Goal: Task Accomplishment & Management: Use online tool/utility

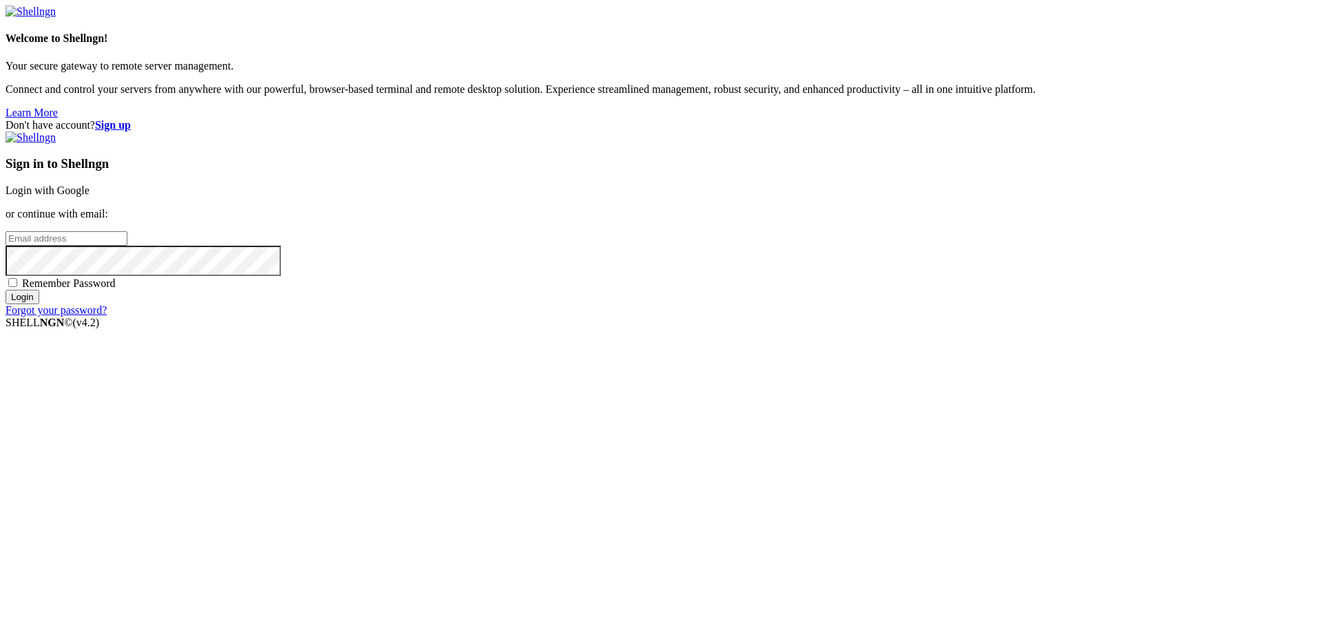
click at [89, 196] on link "Login with Google" at bounding box center [48, 190] width 84 height 12
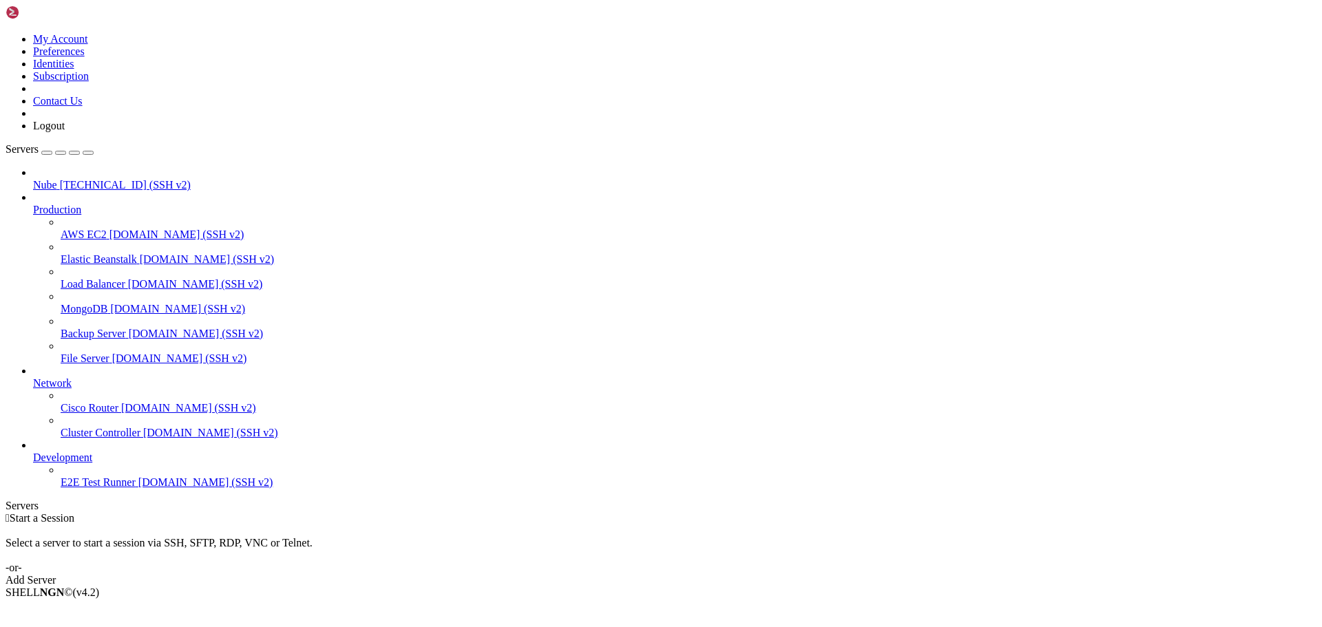
click at [47, 153] on div "button" at bounding box center [47, 153] width 0 height 0
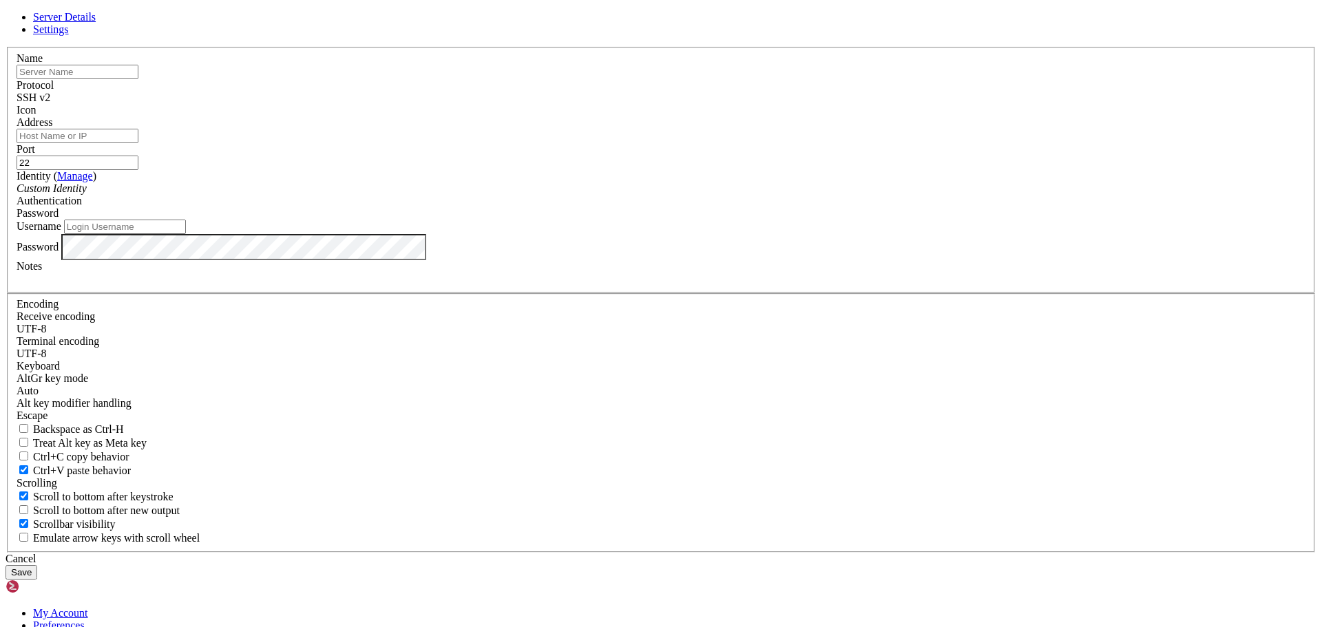
click at [138, 79] on input "text" at bounding box center [78, 72] width 122 height 14
type input "cffc"
click at [138, 143] on input "Address" at bounding box center [78, 136] width 122 height 14
paste input "[TECHNICAL_ID]"
type input "[TECHNICAL_ID]"
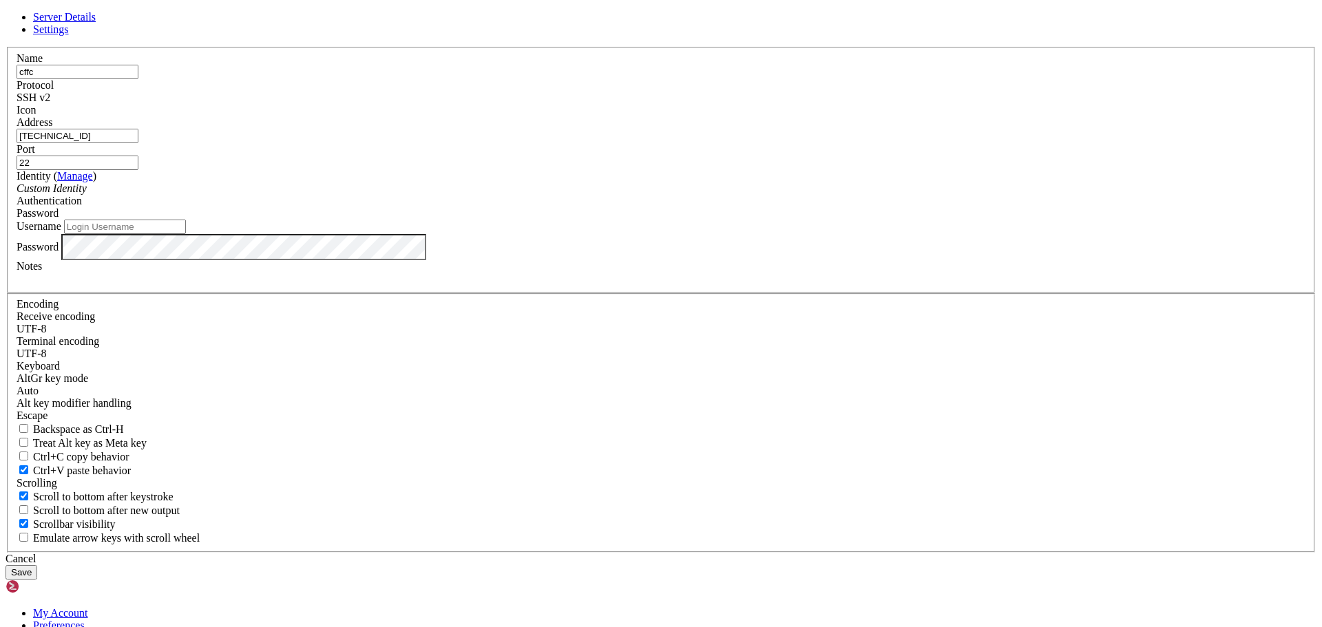
click at [186, 234] on input "Username" at bounding box center [125, 227] width 122 height 14
type input "admin"
click at [607, 260] on div "Password" at bounding box center [661, 247] width 1289 height 26
click at [37, 565] on button "Save" at bounding box center [22, 572] width 32 height 14
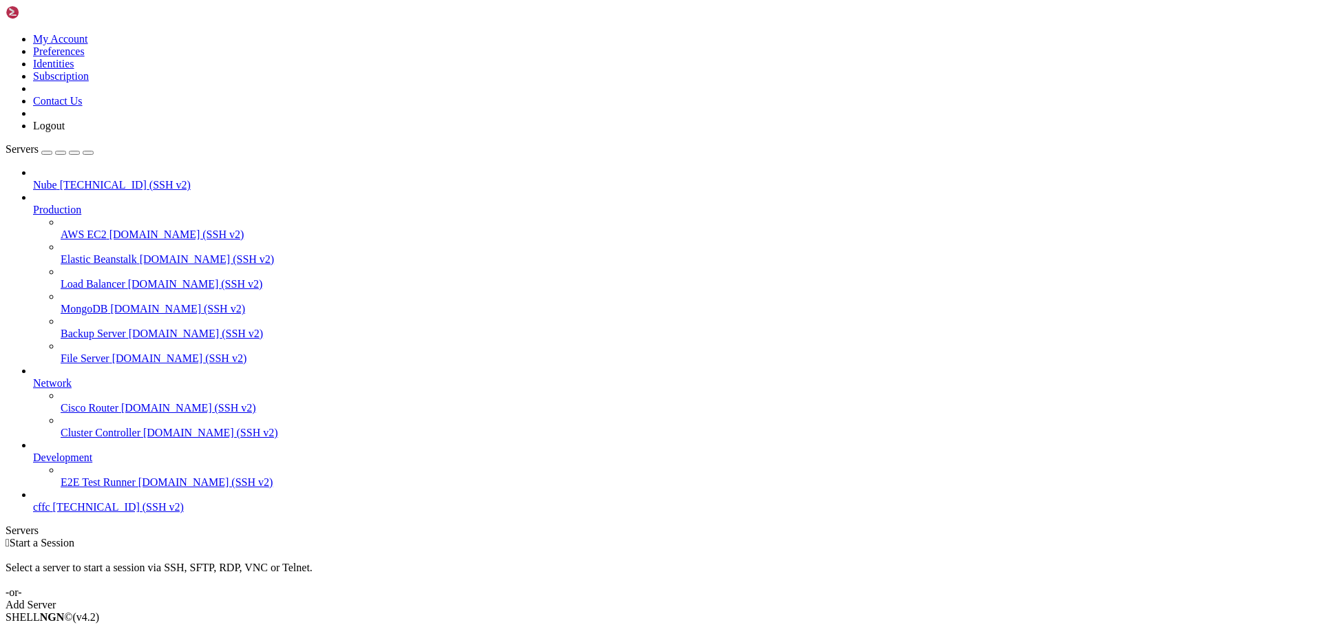
click at [89, 513] on span "[TECHNICAL_ID] (SSH v2)" at bounding box center [118, 507] width 131 height 12
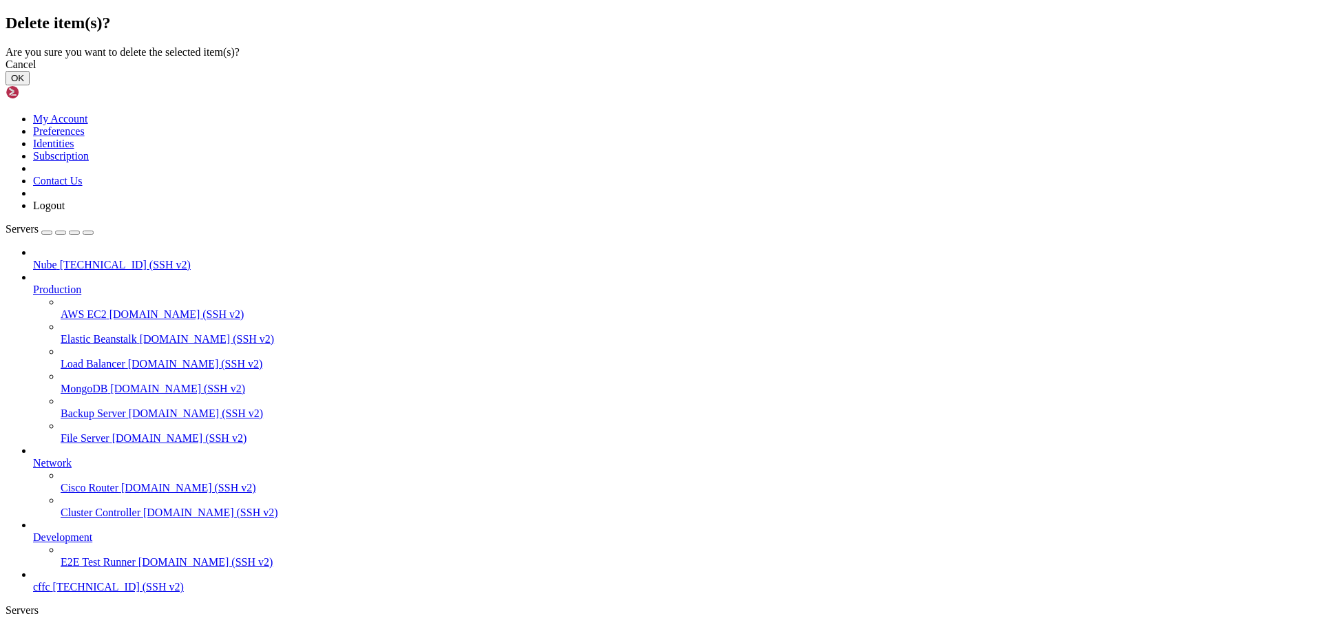
click at [30, 85] on button "OK" at bounding box center [18, 78] width 24 height 14
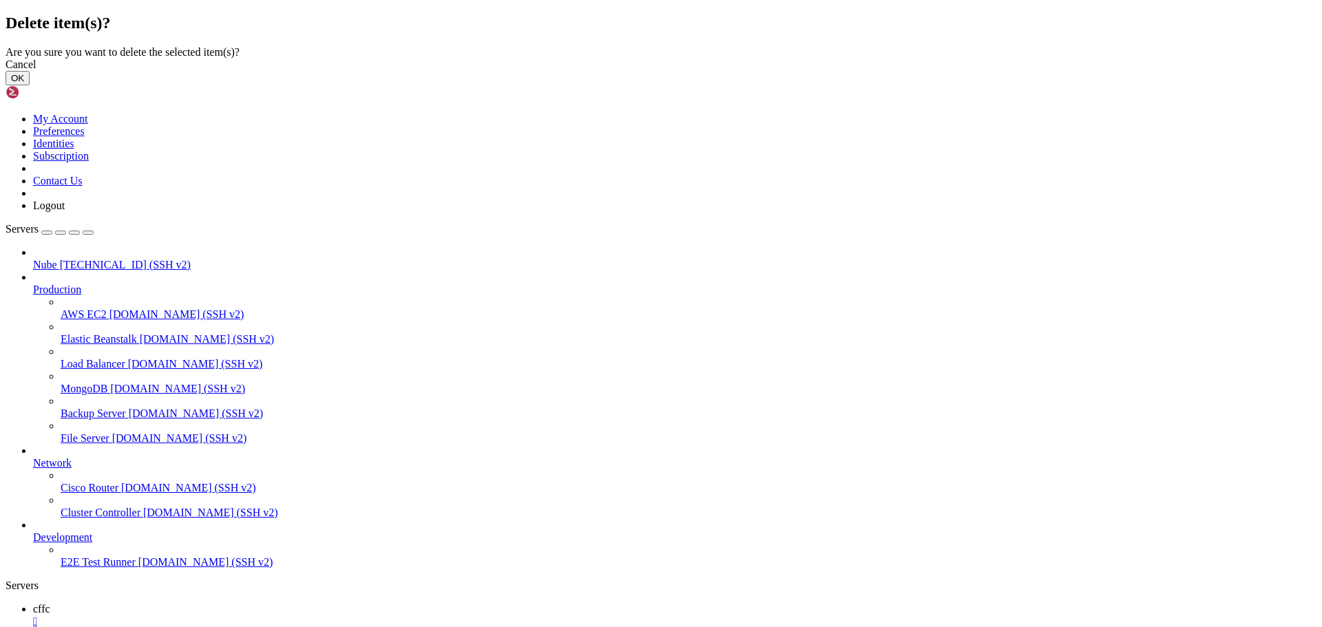
click at [30, 85] on button "OK" at bounding box center [18, 78] width 24 height 14
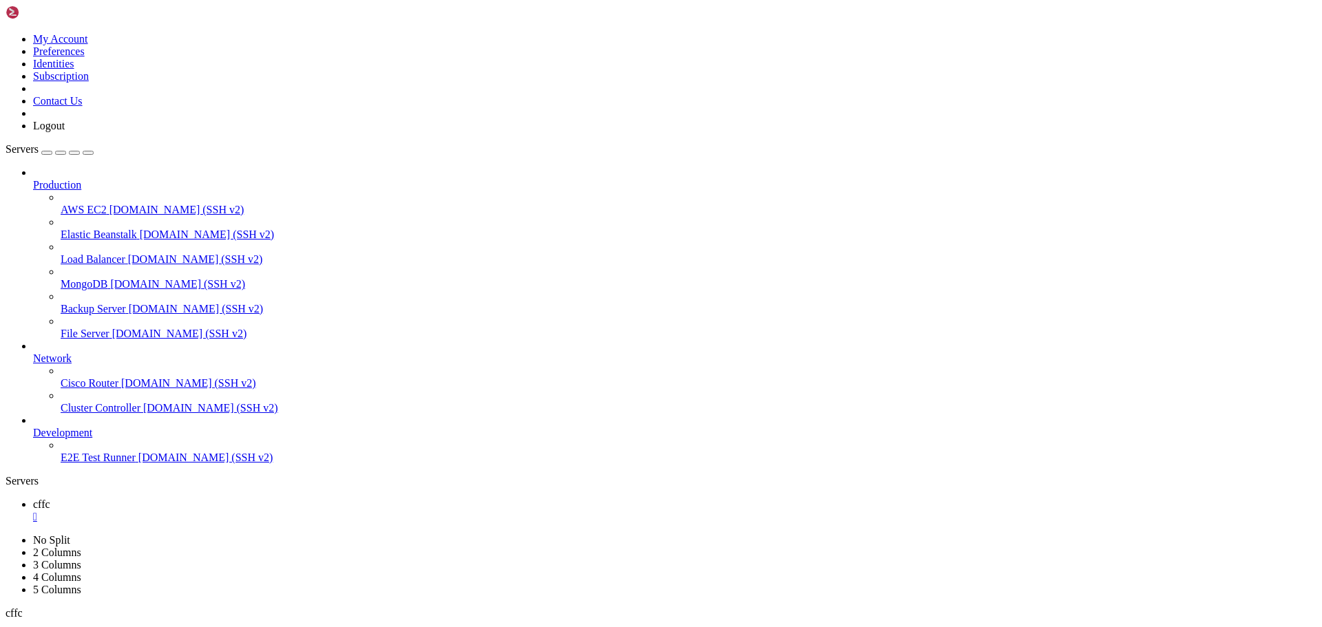
click at [47, 153] on div "button" at bounding box center [47, 153] width 0 height 0
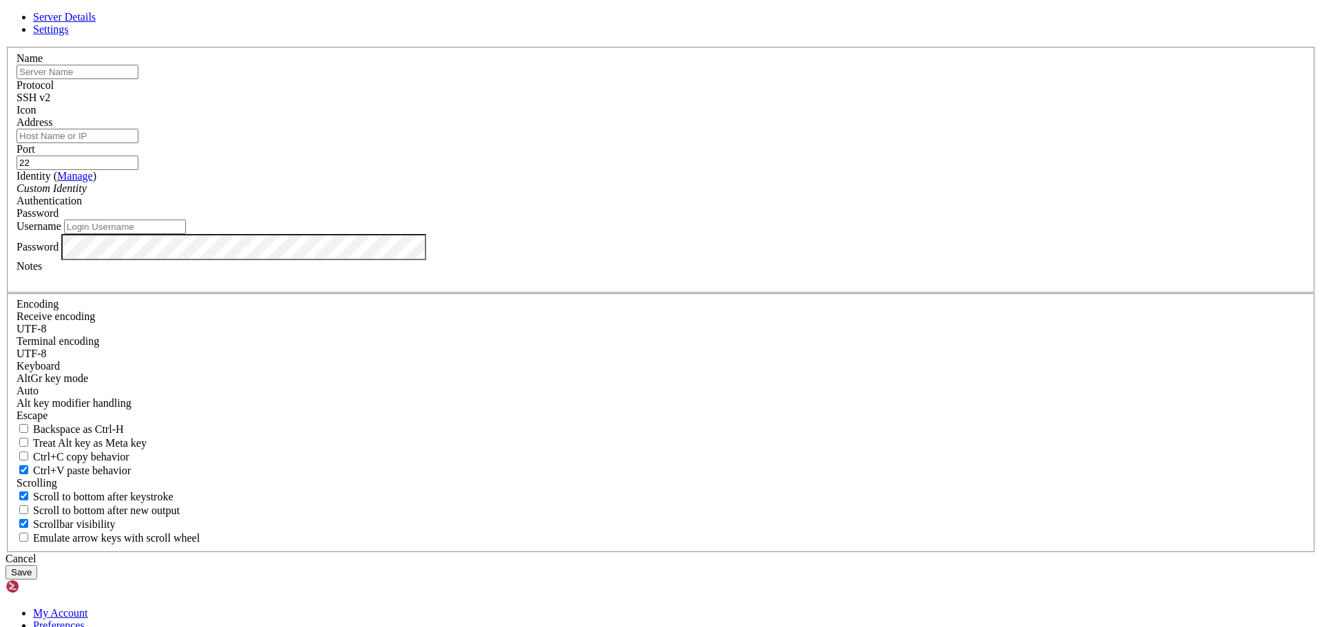
click at [138, 79] on input "text" at bounding box center [78, 72] width 122 height 14
type input "cffc1"
click at [138, 143] on input "Address" at bounding box center [78, 136] width 122 height 14
paste input "[TECHNICAL_ID]"
type input "[TECHNICAL_ID]"
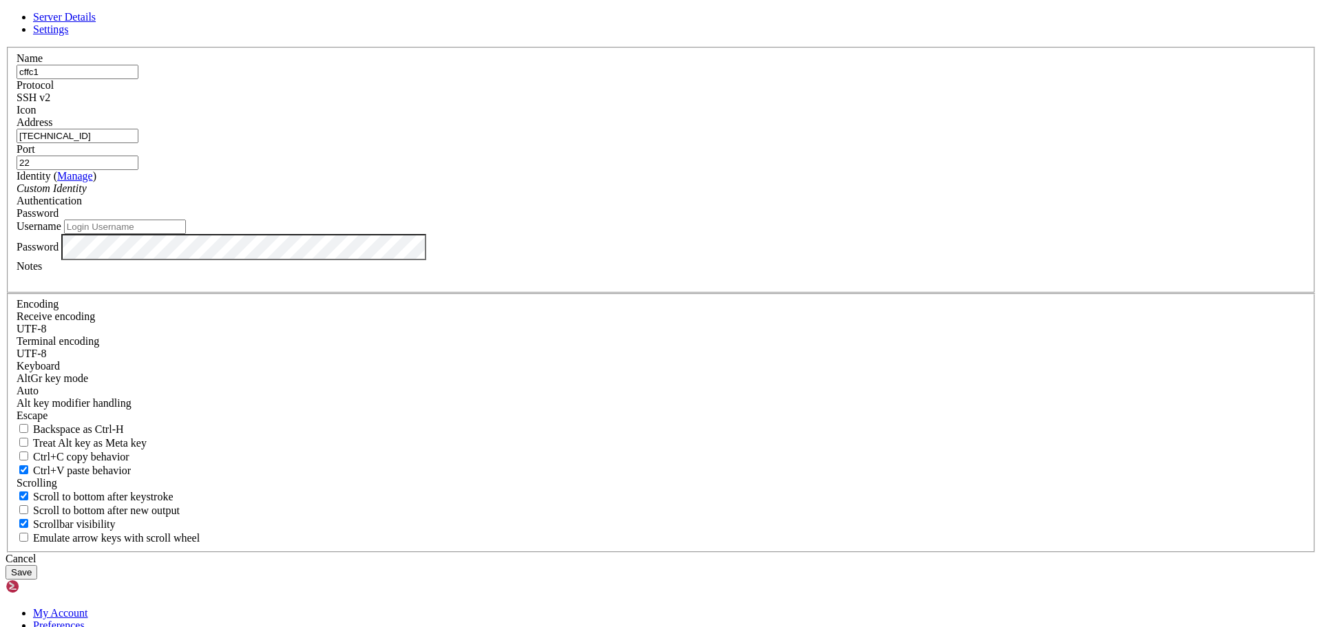
click at [186, 234] on input "Username" at bounding box center [125, 227] width 122 height 14
type input "admin"
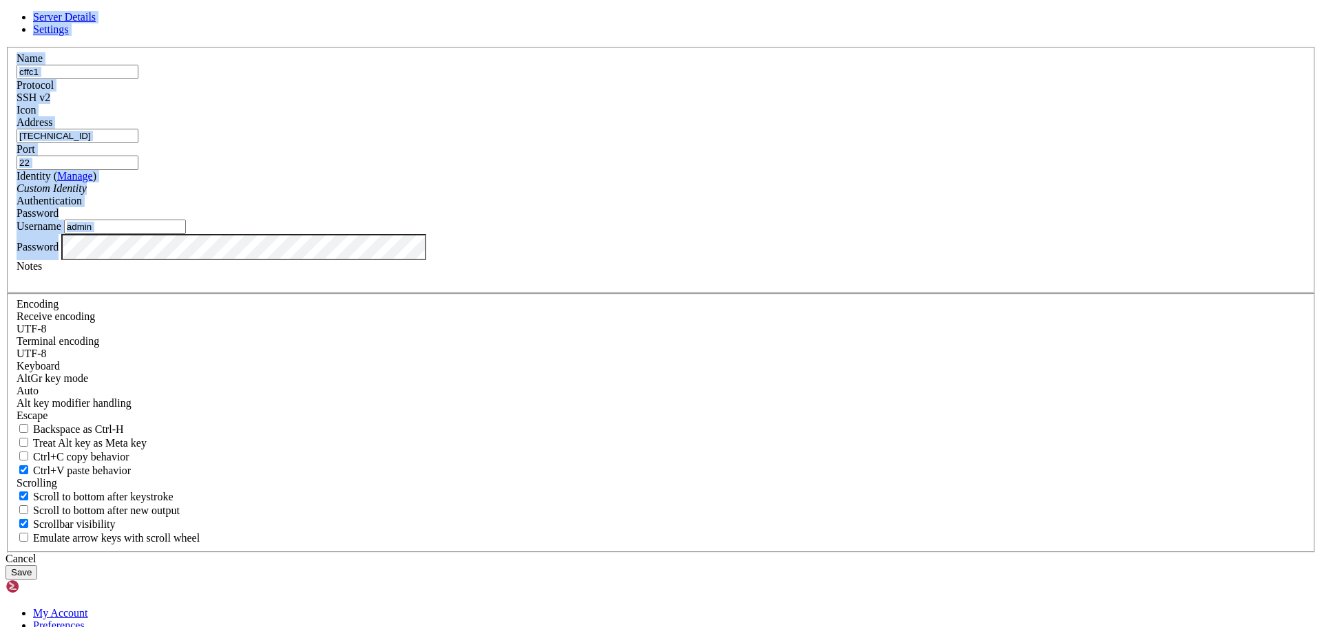
drag, startPoint x: 589, startPoint y: 375, endPoint x: 327, endPoint y: 359, distance: 262.1
click at [339, 363] on div "Server Details Settings Name cffc1 Protocol SSH v2 Icon" at bounding box center [661, 295] width 1311 height 569
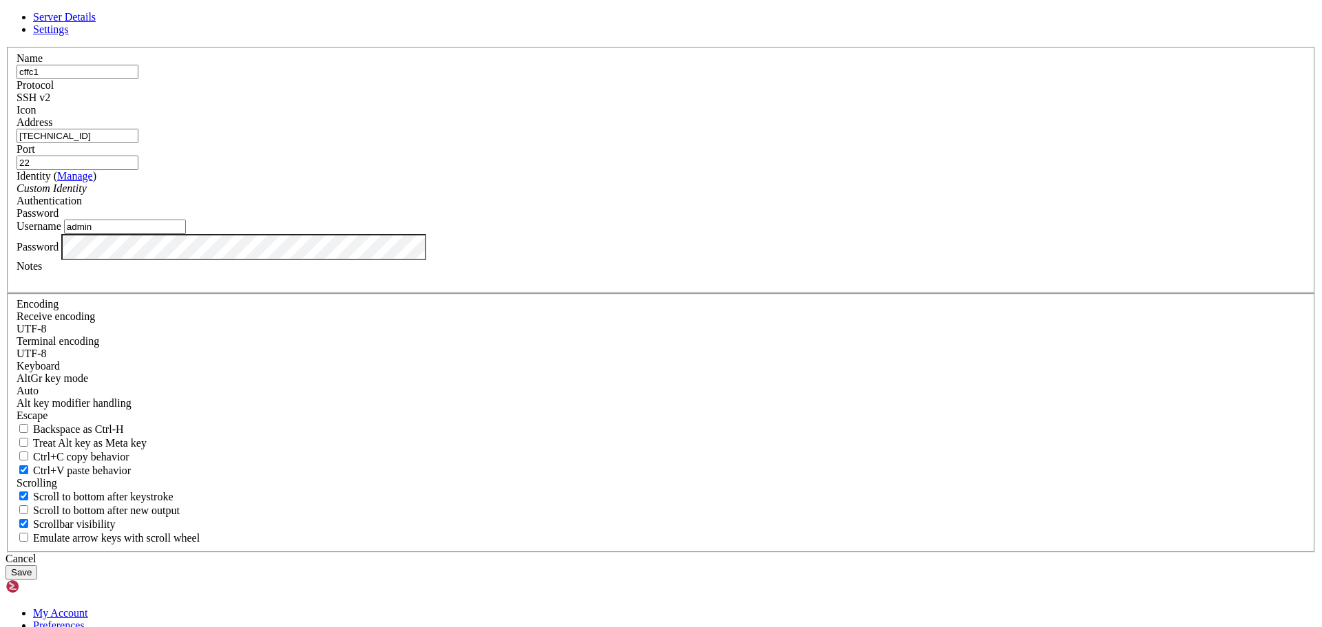
click at [37, 565] on button "Save" at bounding box center [22, 572] width 32 height 14
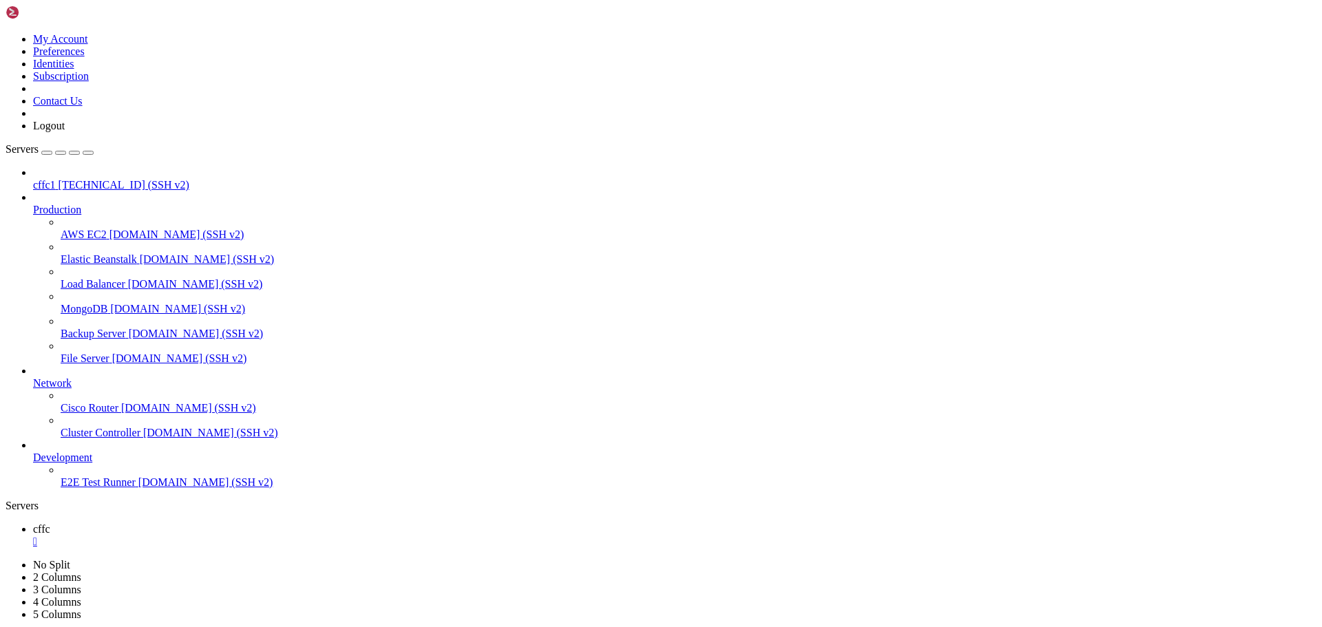
click at [112, 179] on span "[TECHNICAL_ID] (SSH v2)" at bounding box center [124, 185] width 131 height 12
click at [56, 179] on span "cffc1" at bounding box center [44, 185] width 23 height 12
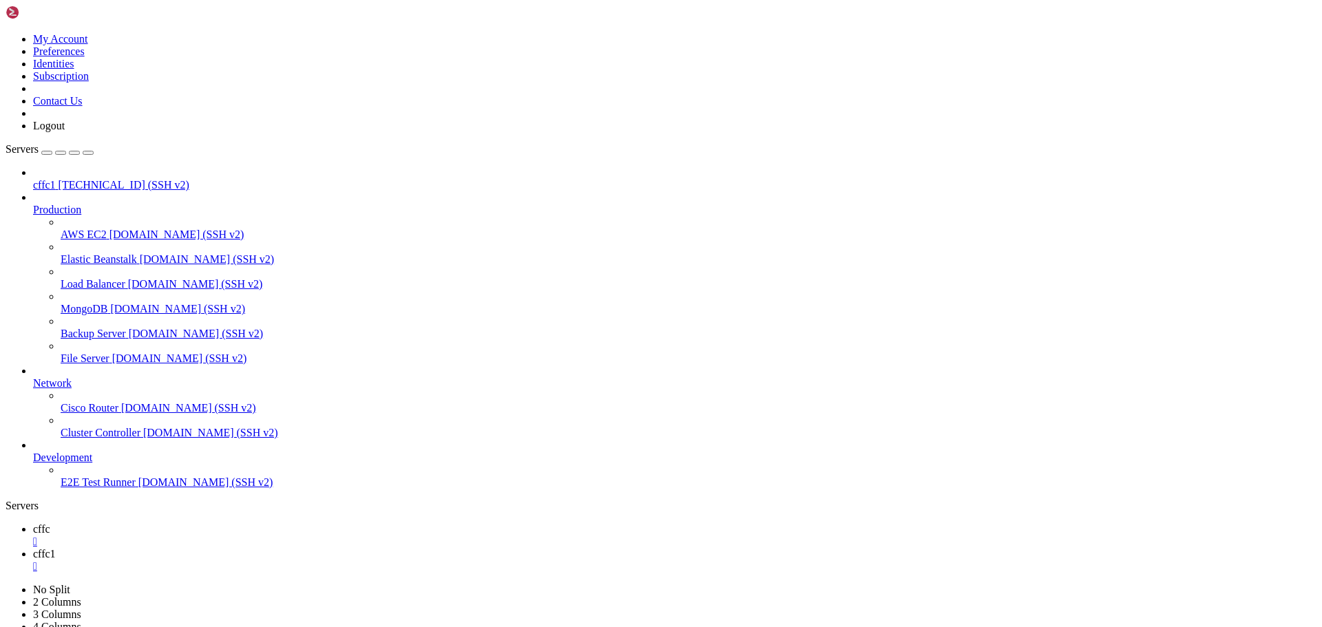
click at [224, 536] on div "" at bounding box center [674, 542] width 1283 height 12
